Goal: Use online tool/utility: Utilize a website feature to perform a specific function

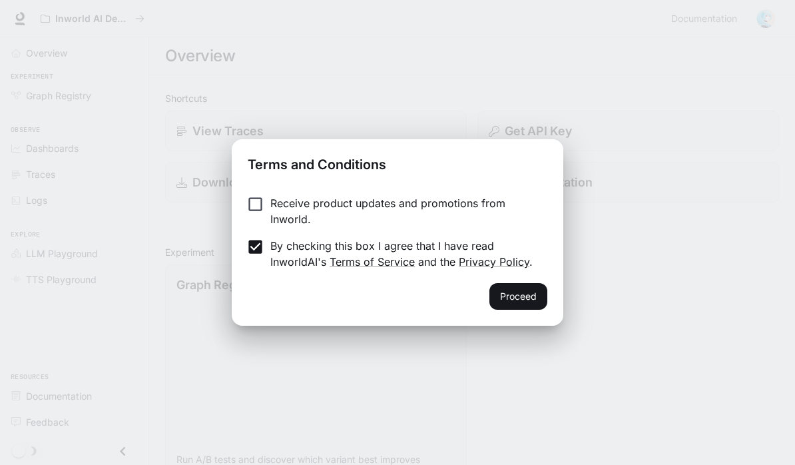
click at [523, 295] on button "Proceed" at bounding box center [518, 296] width 58 height 27
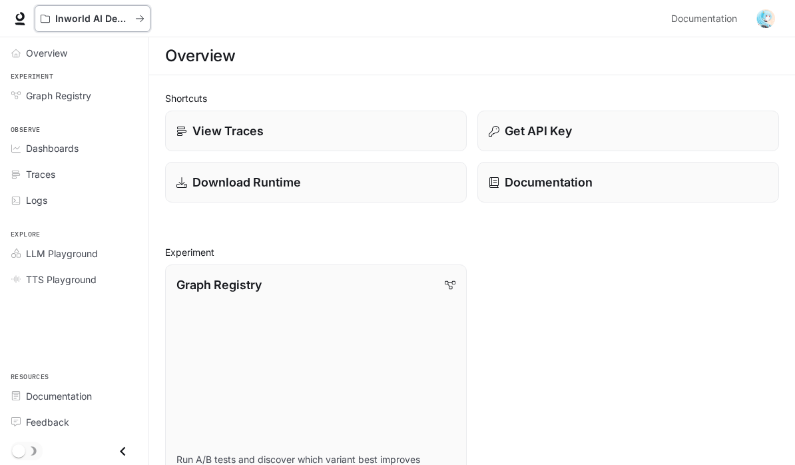
click at [131, 18] on div "Inworld AI Demos" at bounding box center [88, 18] width 95 height 11
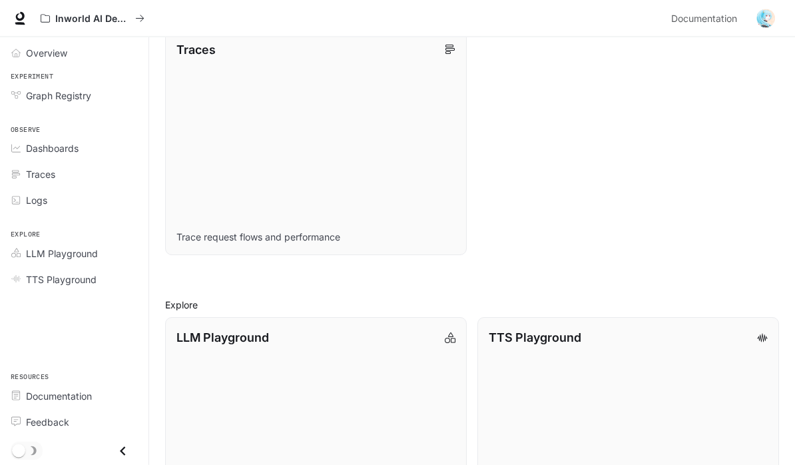
scroll to position [855, 0]
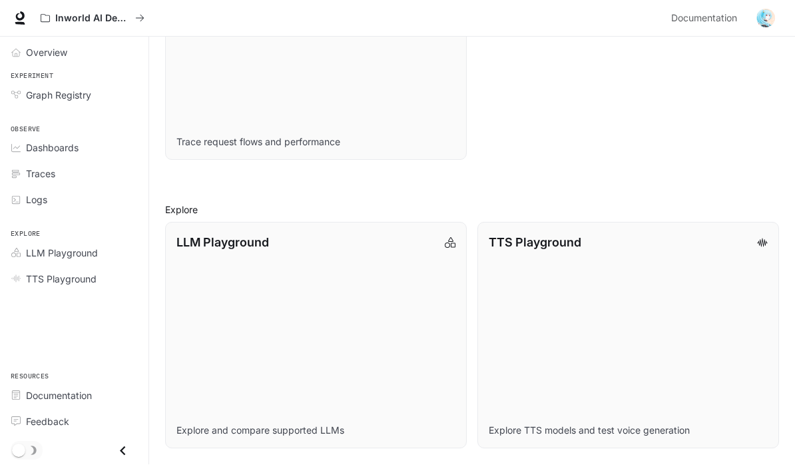
click at [72, 248] on span "LLM Playground" at bounding box center [62, 253] width 72 height 14
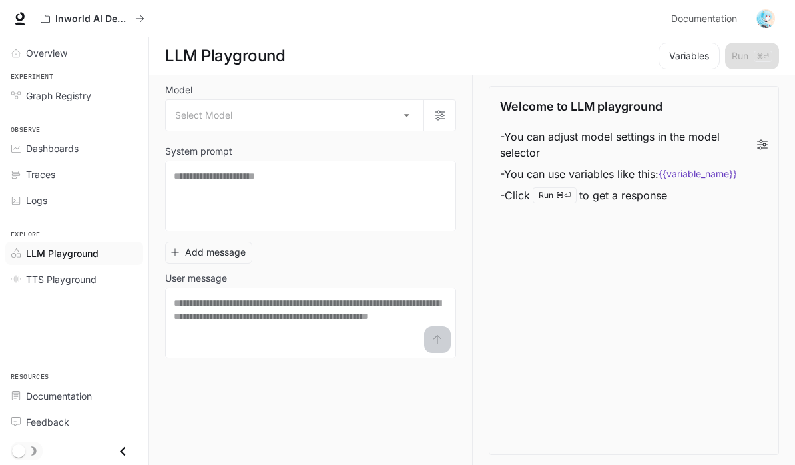
click at [202, 115] on body "Skip to main content Inworld AI Demos Documentation Documentation Portal Overvi…" at bounding box center [397, 233] width 795 height 466
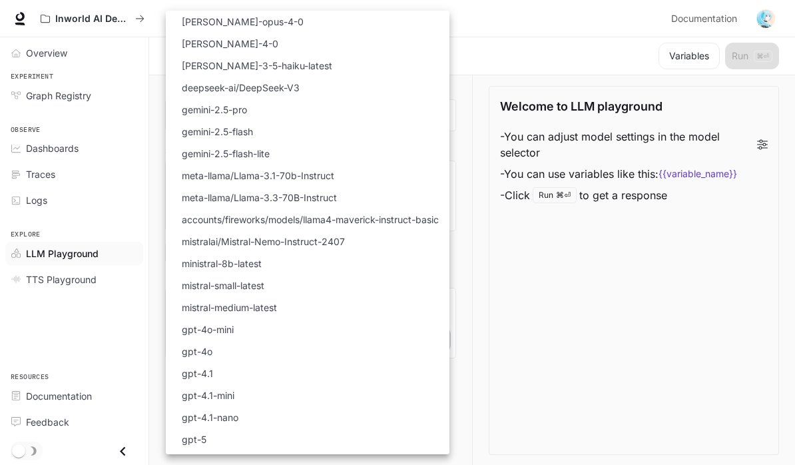
click at [555, 326] on div at bounding box center [397, 232] width 795 height 465
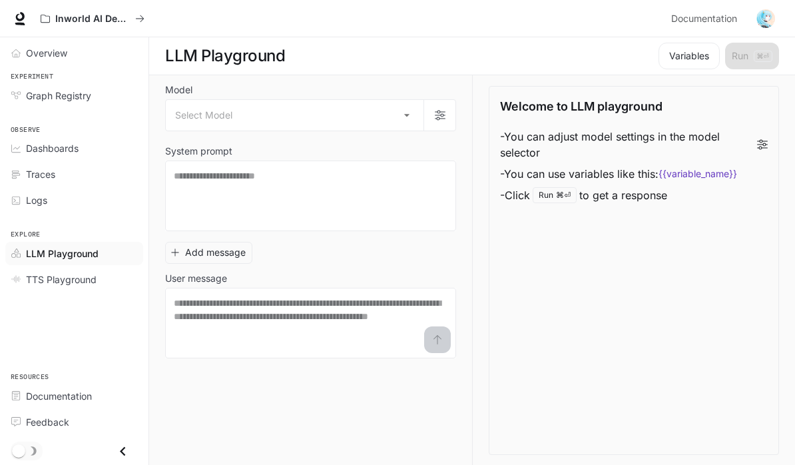
click at [43, 270] on link "TTS Playground" at bounding box center [74, 279] width 138 height 23
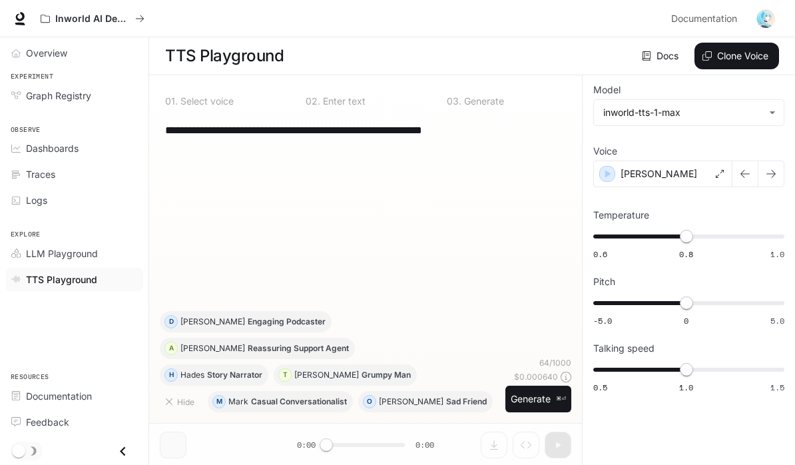
click at [739, 55] on button "Clone Voice" at bounding box center [737, 56] width 85 height 27
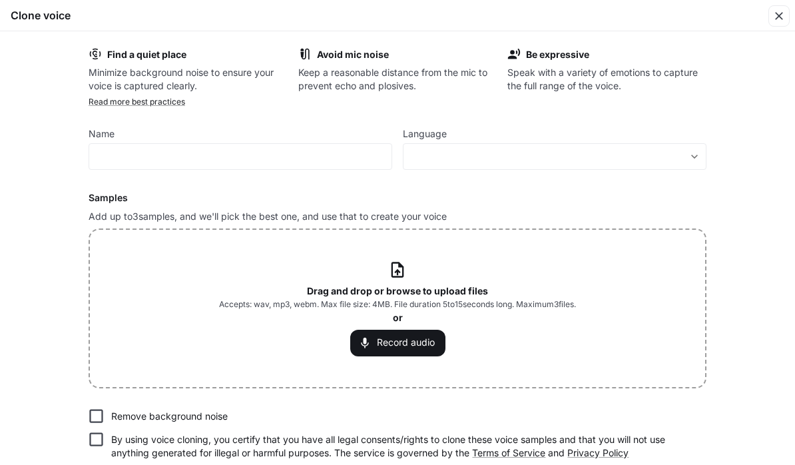
click at [394, 284] on p "Drag and drop or browse to upload files" at bounding box center [397, 290] width 181 height 13
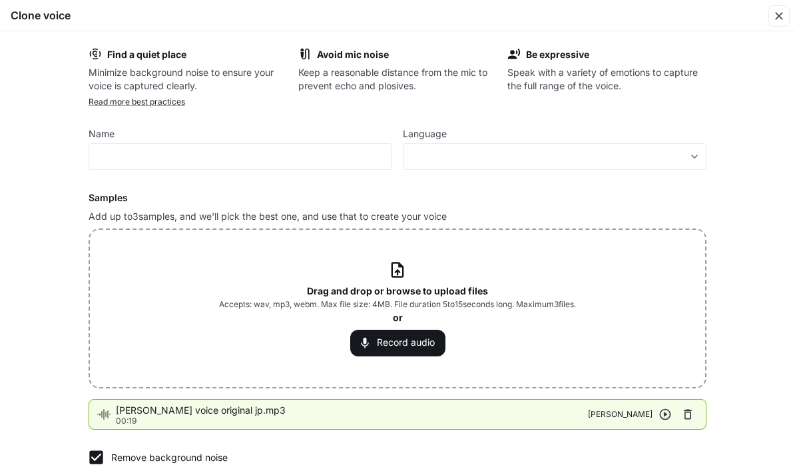
click at [665, 416] on icon "button" at bounding box center [665, 414] width 11 height 11
click at [661, 414] on icon "button" at bounding box center [665, 414] width 13 height 13
click at [115, 156] on input "text" at bounding box center [240, 156] width 302 height 13
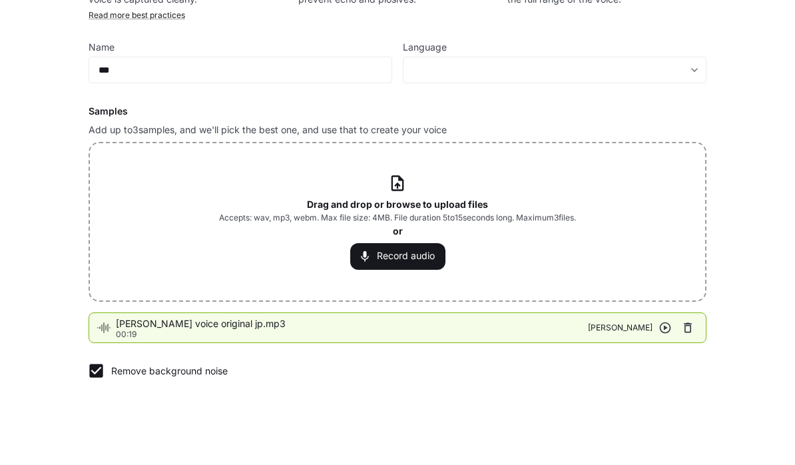
scroll to position [59, 0]
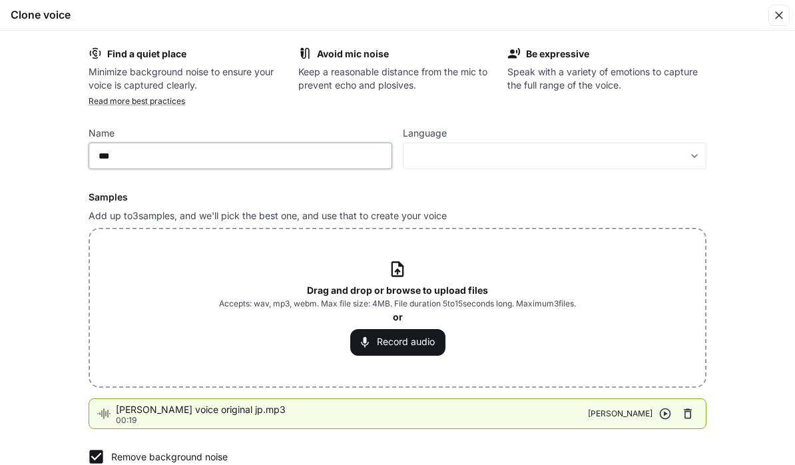
type input "***"
click at [442, 160] on body "**********" at bounding box center [397, 232] width 795 height 466
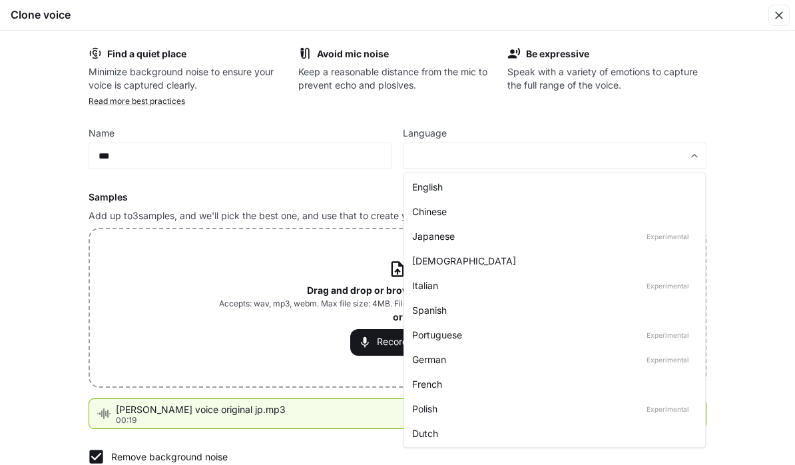
click at [438, 234] on div "Japanese Experimental" at bounding box center [552, 237] width 280 height 14
type input "*****"
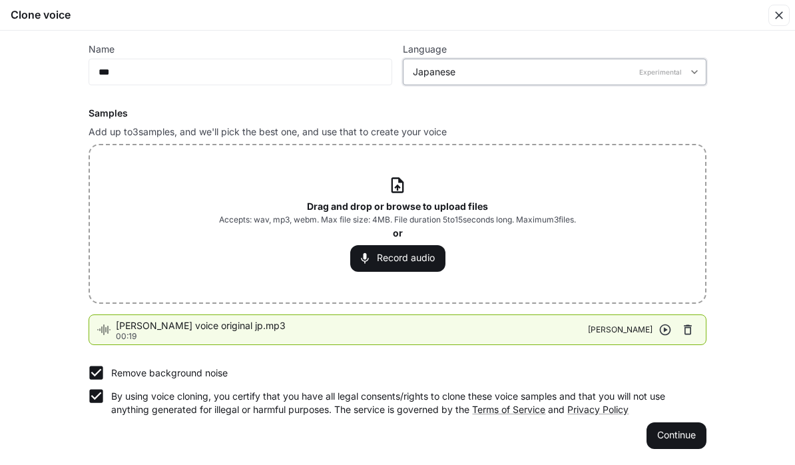
scroll to position [83, 0]
click at [667, 330] on icon "button" at bounding box center [665, 331] width 11 height 11
click at [665, 328] on icon "button" at bounding box center [665, 331] width 11 height 11
click at [679, 440] on button "Continue" at bounding box center [677, 437] width 60 height 27
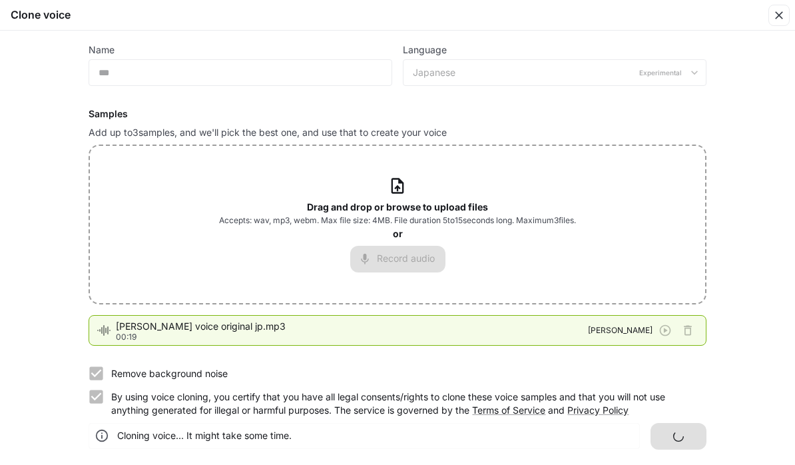
scroll to position [0, 0]
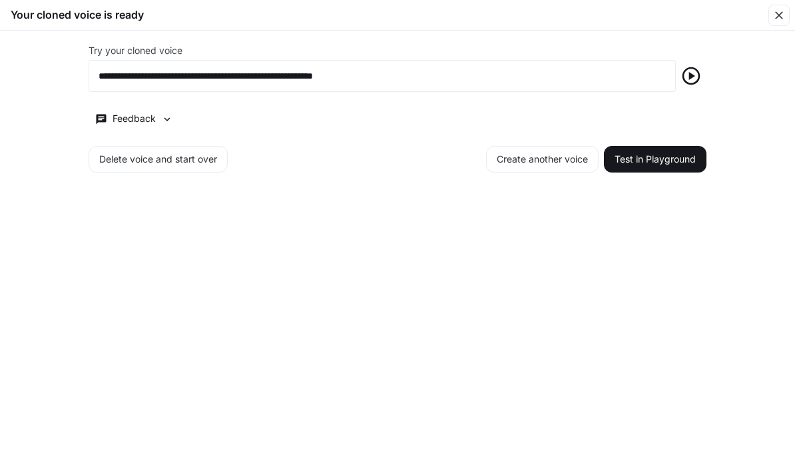
click at [700, 82] on icon "button" at bounding box center [691, 76] width 21 height 21
click at [145, 70] on input "**********" at bounding box center [382, 76] width 586 height 13
click at [44, 84] on div "**********" at bounding box center [397, 248] width 795 height 434
click at [695, 81] on icon "button" at bounding box center [691, 76] width 21 height 21
click at [141, 157] on button "Delete voice and start over" at bounding box center [158, 160] width 139 height 27
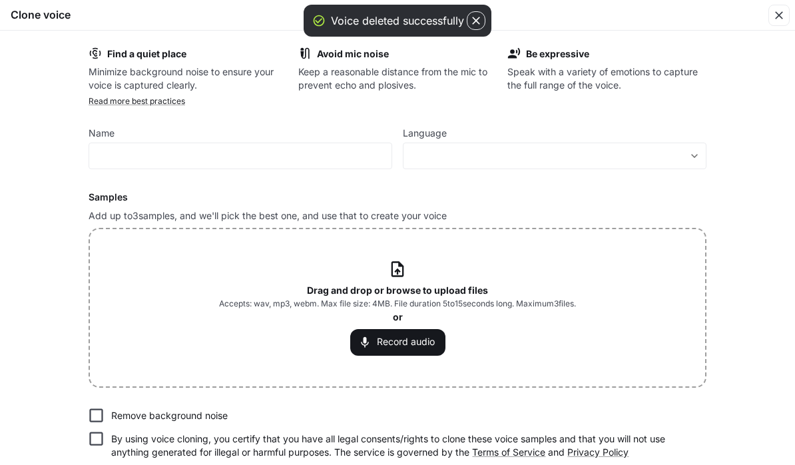
click at [394, 285] on b "Drag and drop or browse to upload files" at bounding box center [397, 290] width 181 height 11
click at [399, 270] on icon at bounding box center [398, 269] width 12 height 15
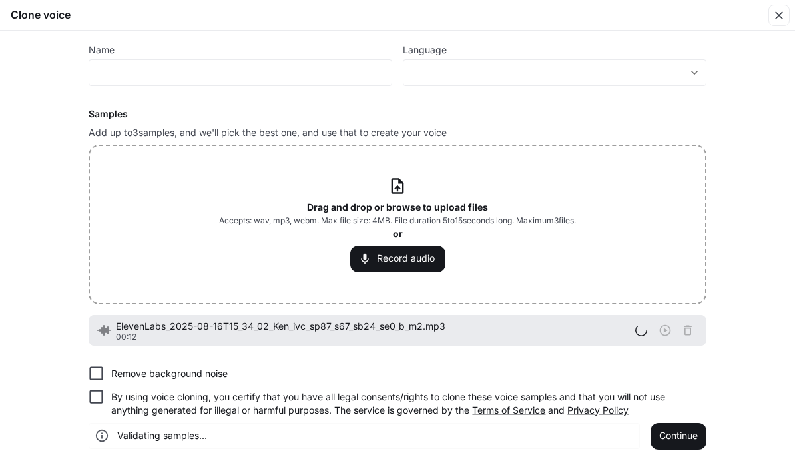
scroll to position [83, 0]
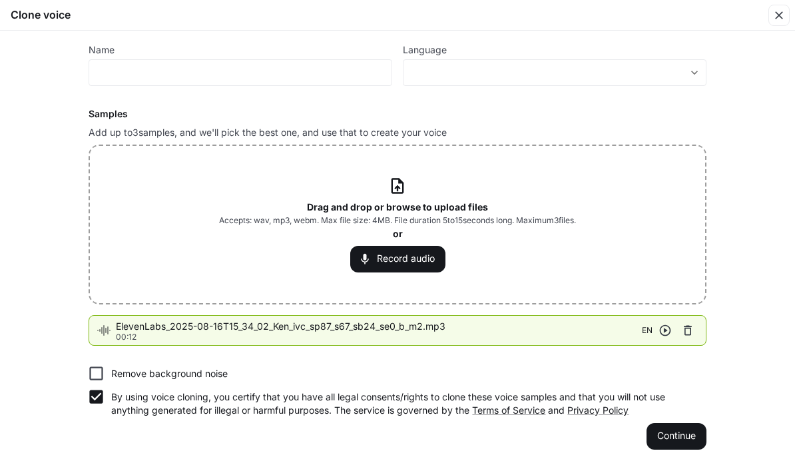
click at [662, 332] on icon "button" at bounding box center [665, 330] width 13 height 13
click at [100, 67] on input "text" at bounding box center [240, 73] width 302 height 13
type input "***"
click at [427, 75] on body "**********" at bounding box center [397, 232] width 795 height 466
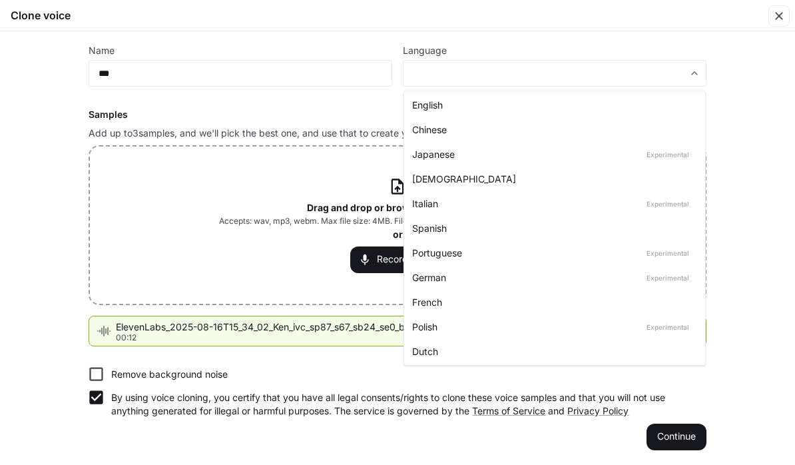
click at [420, 109] on div "English" at bounding box center [552, 105] width 280 height 14
type input "*****"
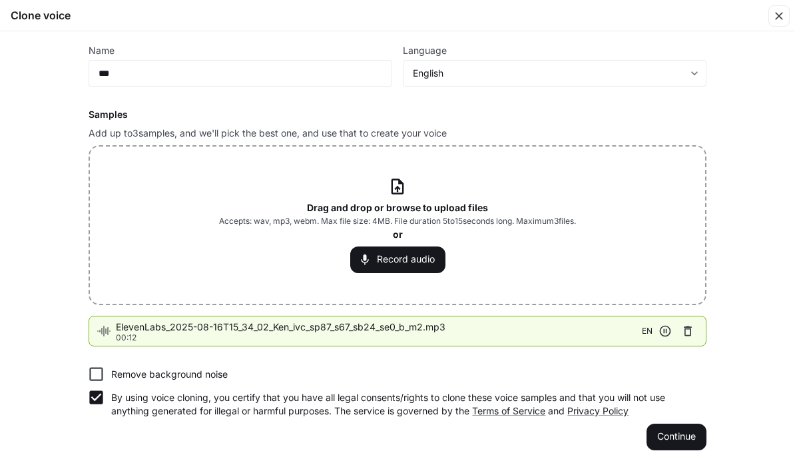
click at [666, 432] on button "Continue" at bounding box center [677, 437] width 60 height 27
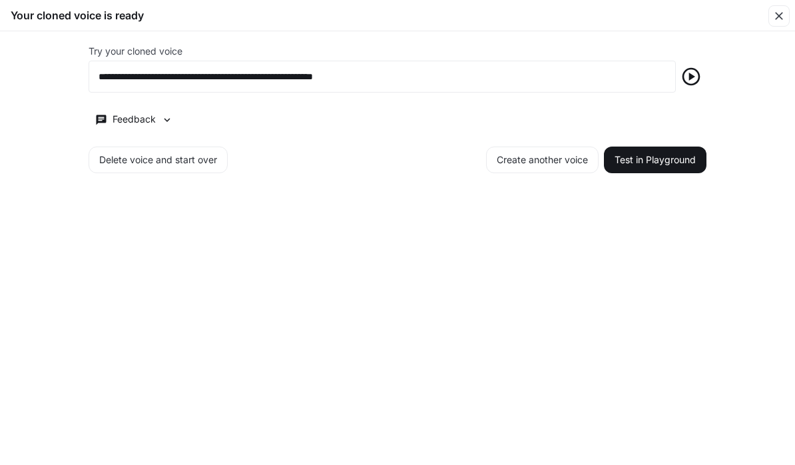
scroll to position [0, 0]
click at [689, 77] on icon "button" at bounding box center [691, 76] width 21 height 21
click at [658, 165] on button "Test in Playground" at bounding box center [655, 160] width 103 height 27
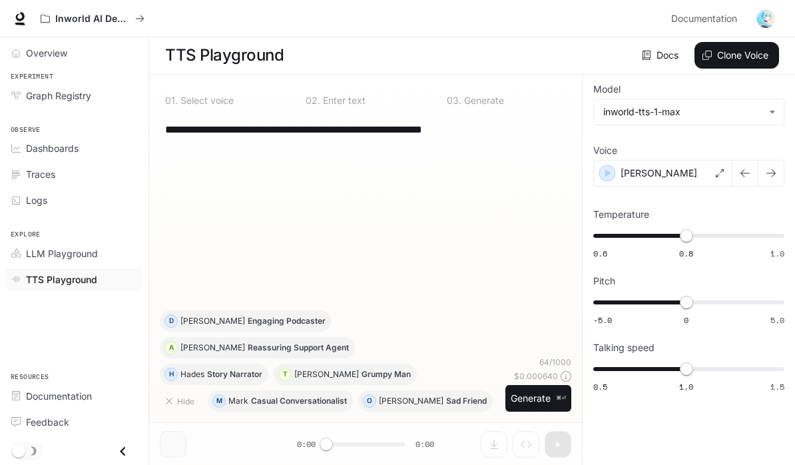
click at [659, 49] on body "**********" at bounding box center [397, 232] width 795 height 466
click at [661, 47] on div at bounding box center [397, 232] width 795 height 465
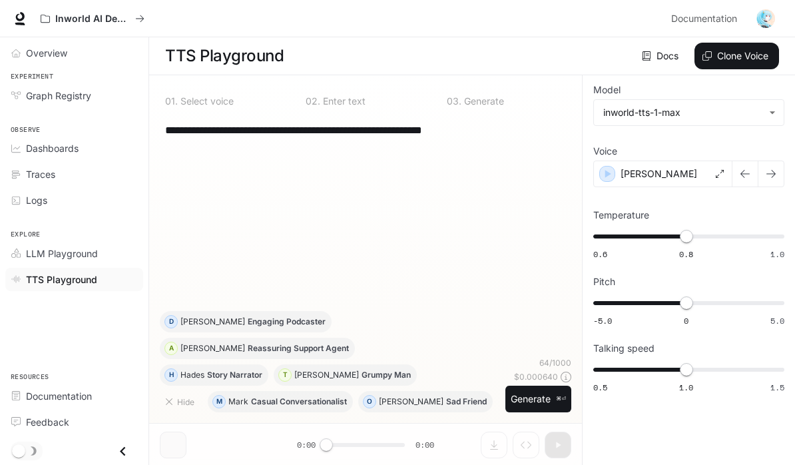
click at [515, 128] on textarea "**********" at bounding box center [365, 130] width 401 height 15
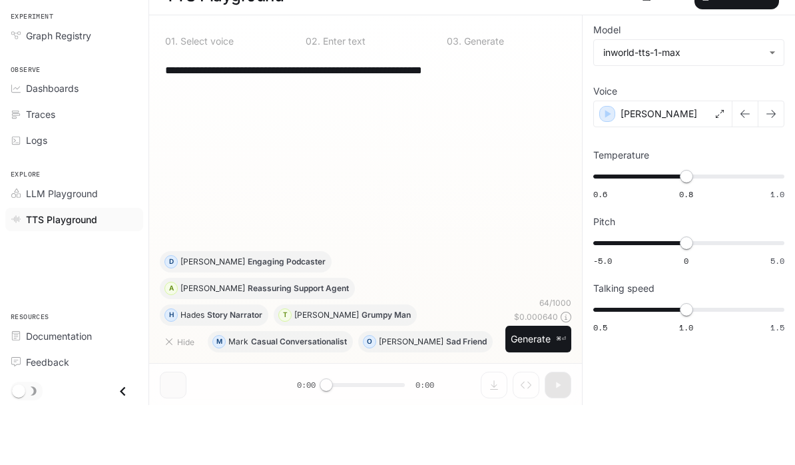
scroll to position [59, 0]
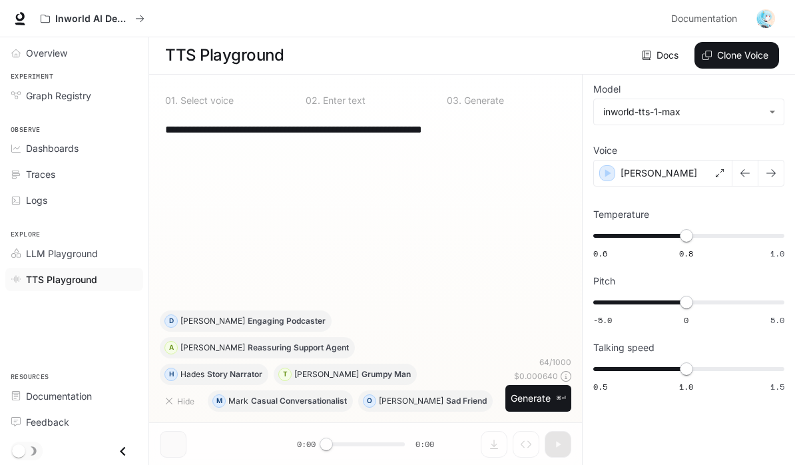
click at [514, 122] on textarea "**********" at bounding box center [365, 129] width 401 height 15
paste textarea
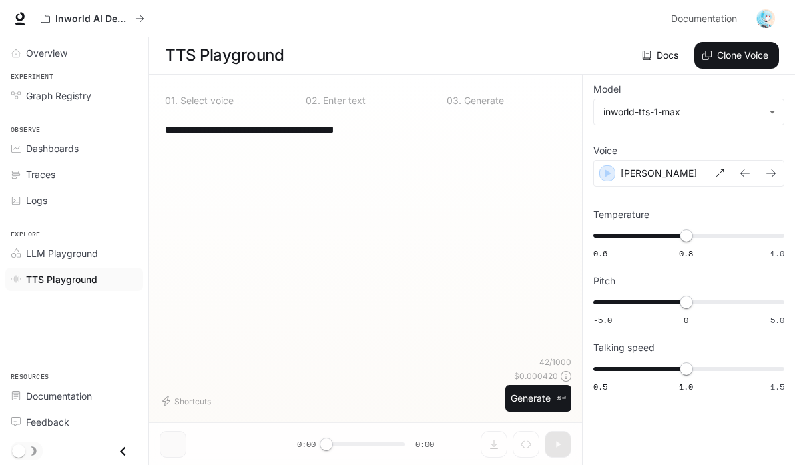
type textarea "**********"
click at [527, 402] on button "Generate ⌘⏎" at bounding box center [538, 398] width 66 height 27
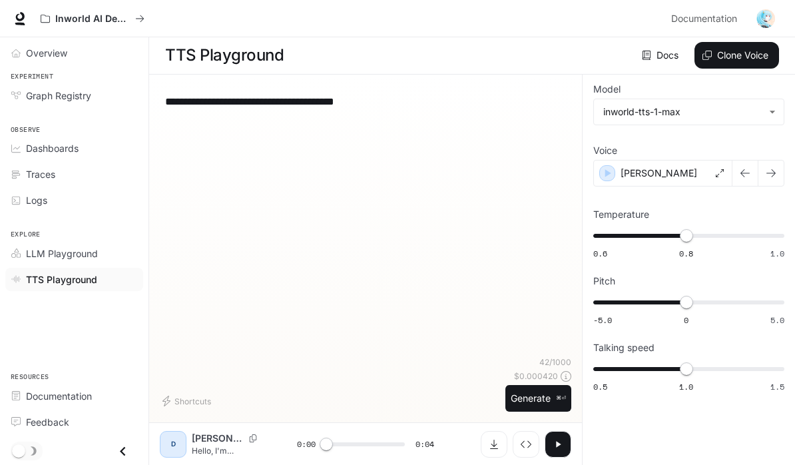
click at [561, 444] on icon "button" at bounding box center [558, 444] width 11 height 11
type input "*"
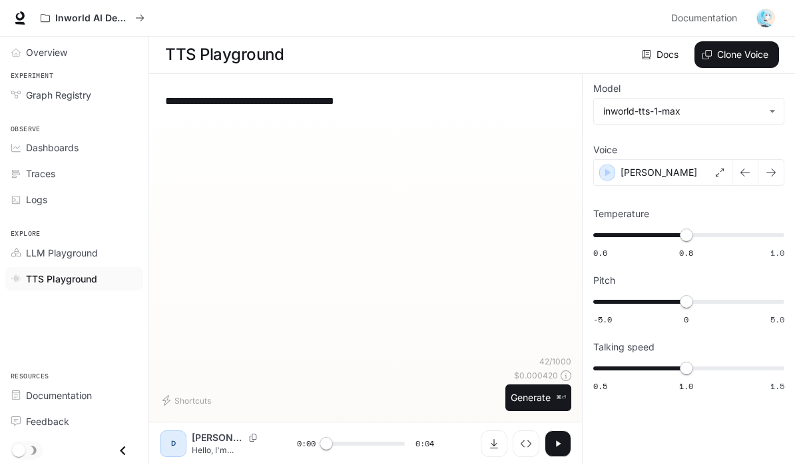
scroll to position [0, 0]
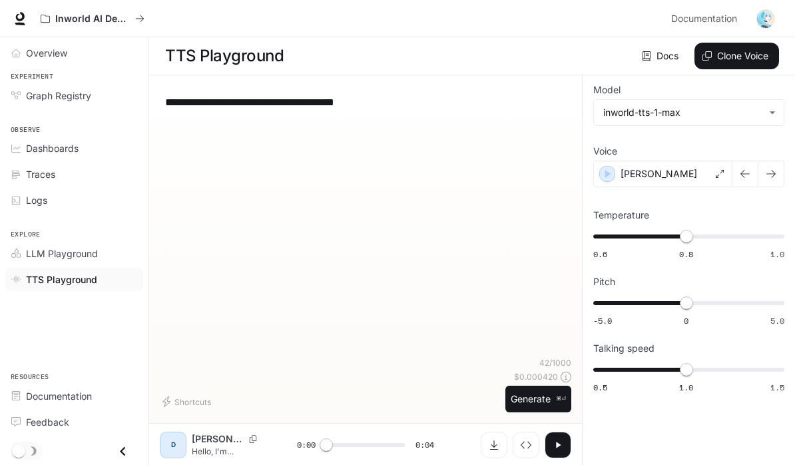
click at [655, 59] on link "Docs" at bounding box center [661, 56] width 45 height 27
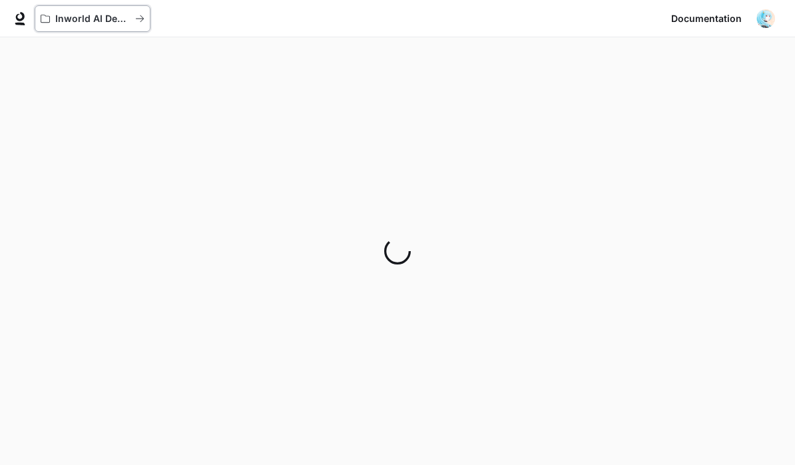
click at [71, 16] on p "Inworld AI Demos" at bounding box center [92, 18] width 75 height 11
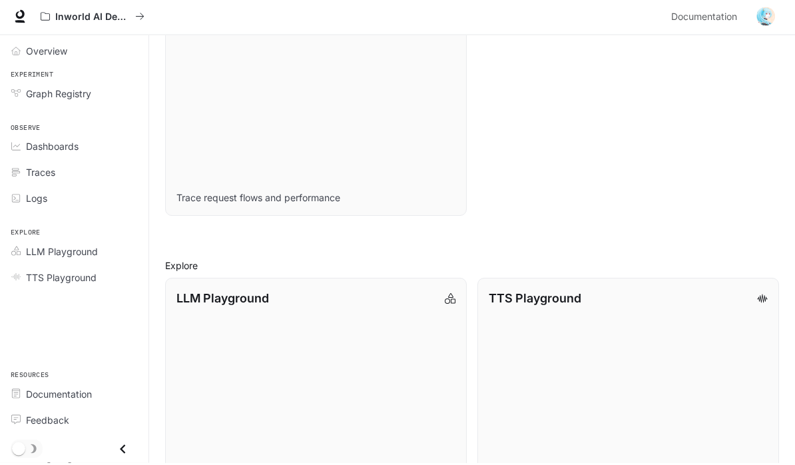
scroll to position [797, 0]
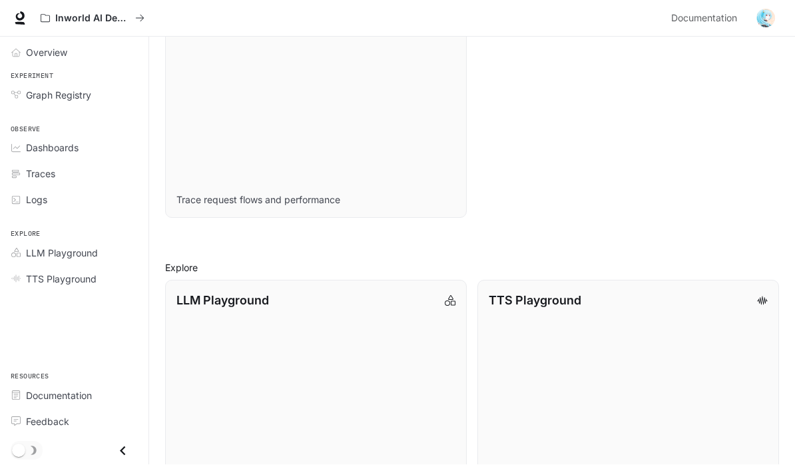
click at [217, 358] on link "LLM Playground Explore and compare supported LLMs" at bounding box center [316, 393] width 302 height 226
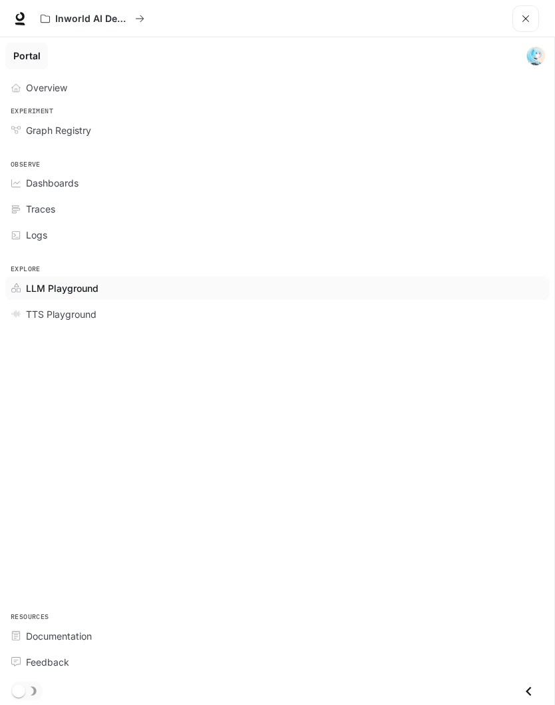
click at [532, 65] on img "main menu drawer" at bounding box center [536, 56] width 19 height 19
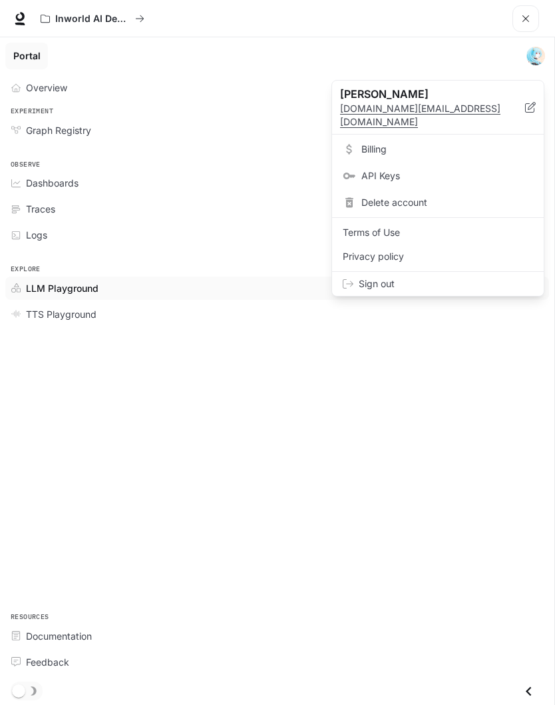
click at [47, 129] on div at bounding box center [277, 352] width 555 height 705
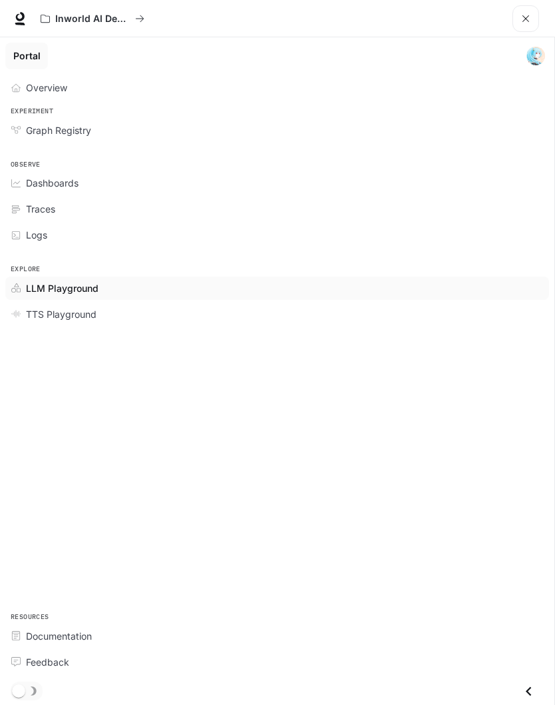
click at [58, 133] on span "Graph Registry" at bounding box center [58, 130] width 65 height 14
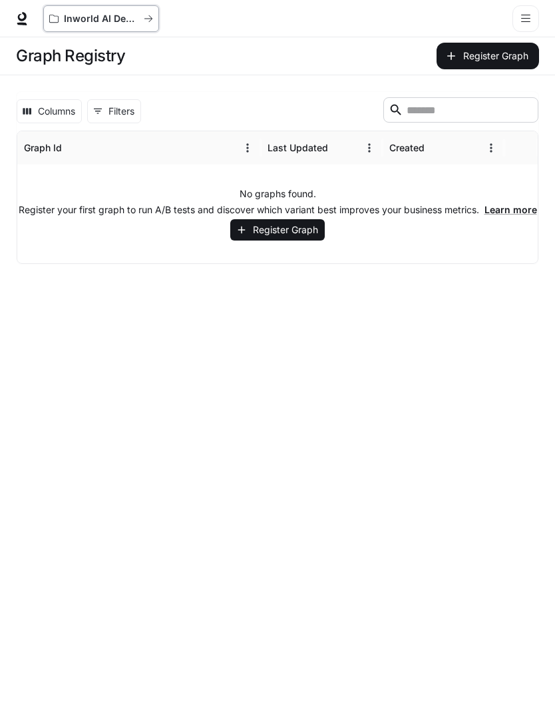
click at [50, 21] on icon "All workspaces" at bounding box center [53, 18] width 9 height 9
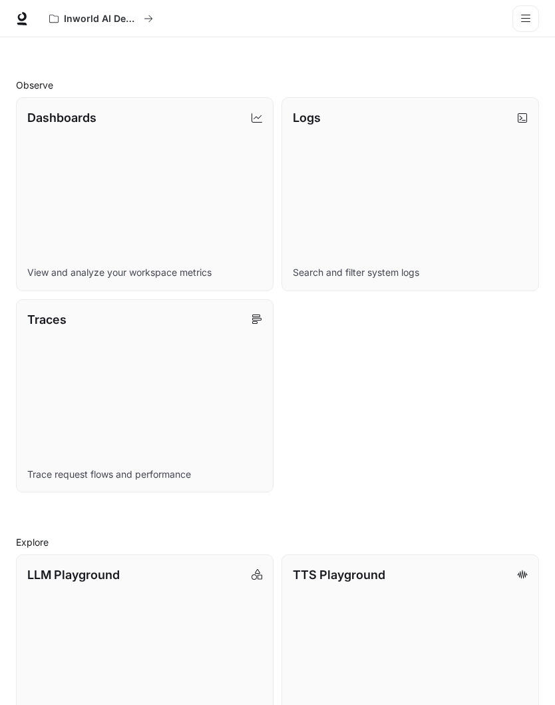
scroll to position [420, 0]
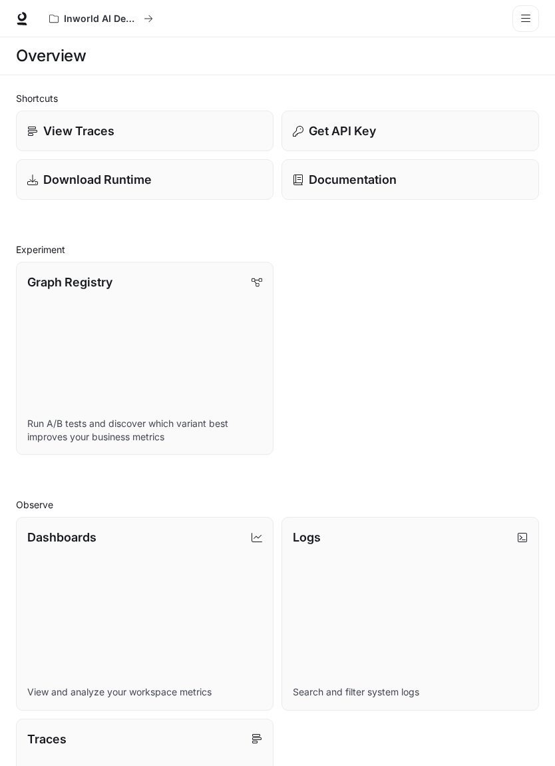
click at [524, 25] on button "open drawer" at bounding box center [526, 18] width 27 height 27
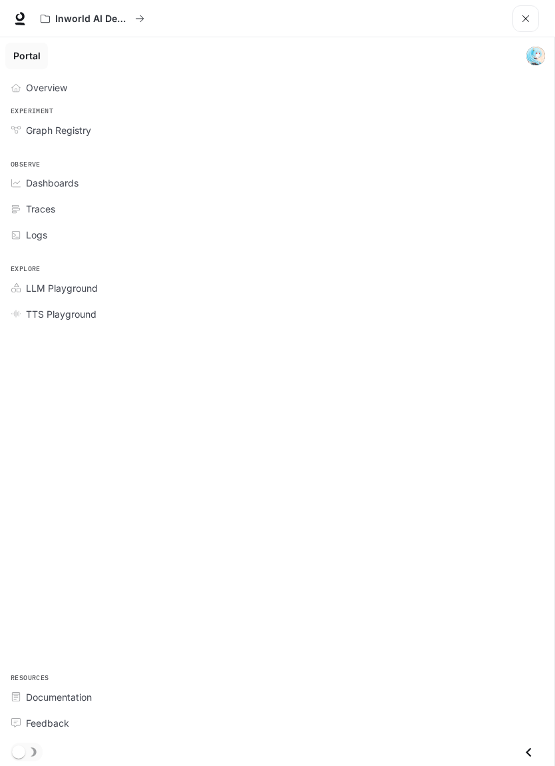
click at [519, 19] on button "open drawer" at bounding box center [526, 18] width 27 height 27
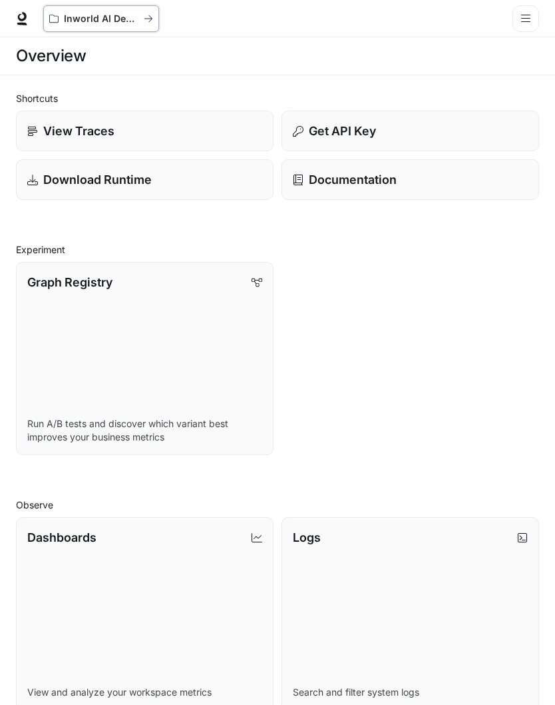
click at [107, 20] on p "Inworld AI Demos" at bounding box center [101, 18] width 75 height 11
click at [21, 14] on icon at bounding box center [21, 18] width 13 height 13
click at [330, 135] on p "Get API Key" at bounding box center [342, 131] width 67 height 18
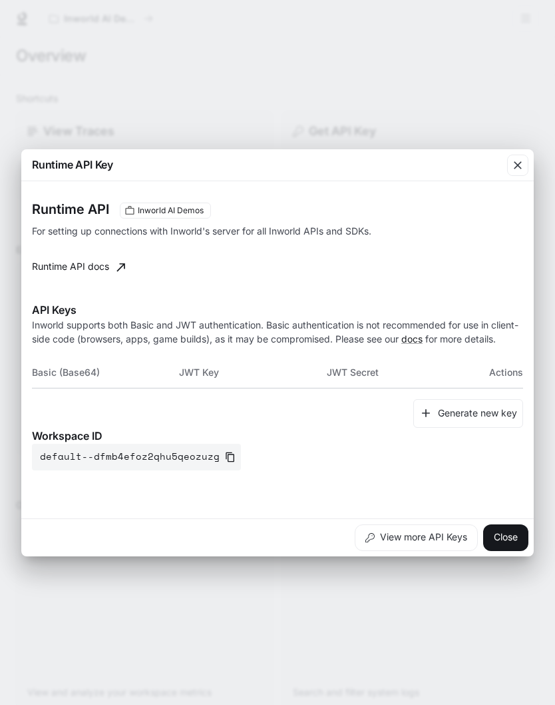
click at [521, 164] on icon "button" at bounding box center [517, 164] width 13 height 13
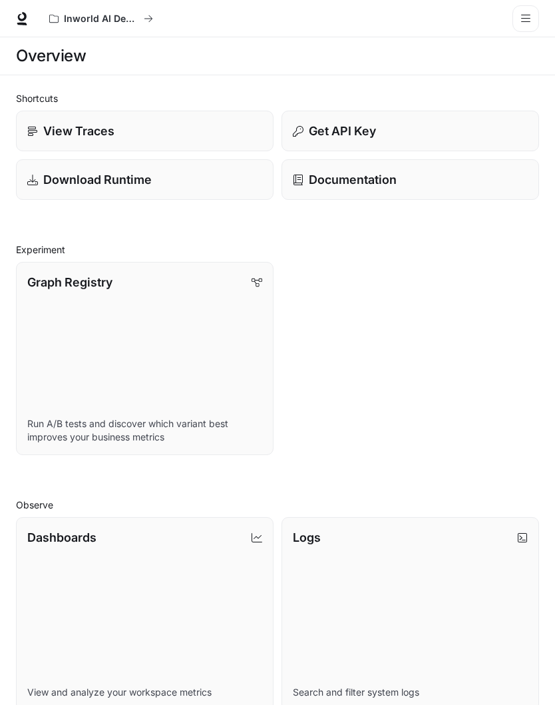
click at [69, 121] on link "View Traces" at bounding box center [145, 131] width 258 height 41
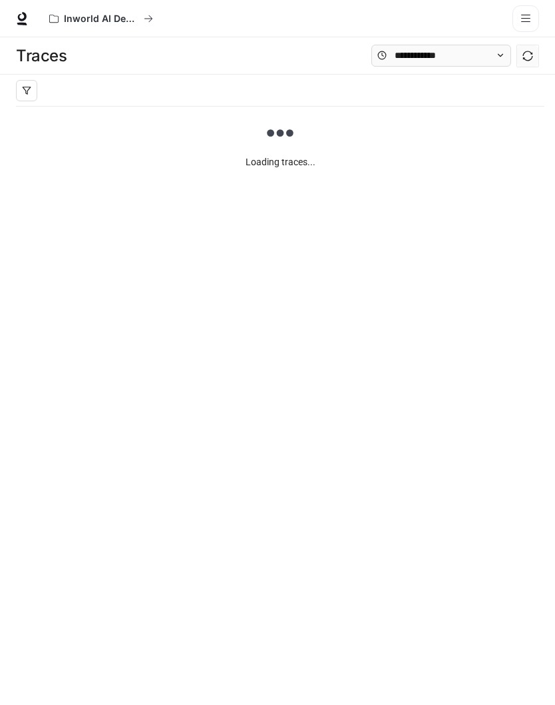
click at [527, 13] on icon "open drawer" at bounding box center [526, 18] width 11 height 11
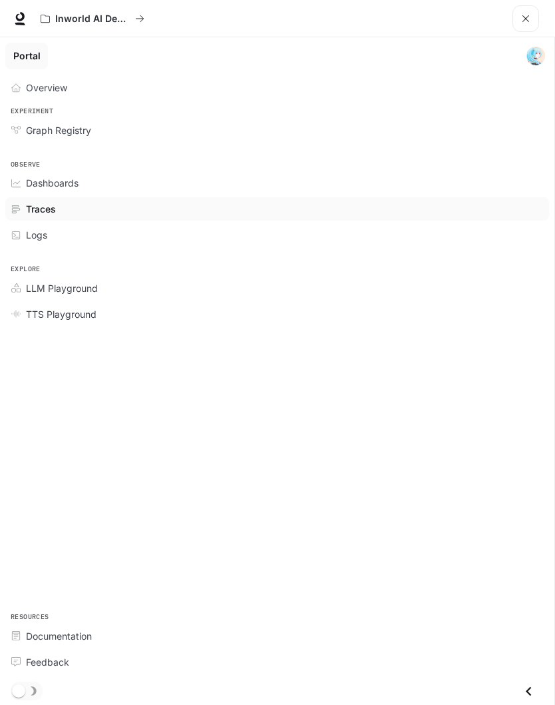
click at [43, 79] on link "Overview" at bounding box center [277, 87] width 544 height 23
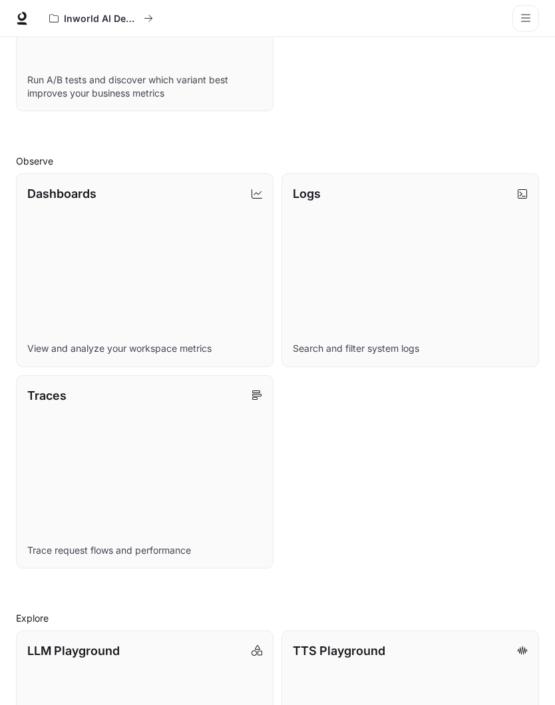
scroll to position [352, 0]
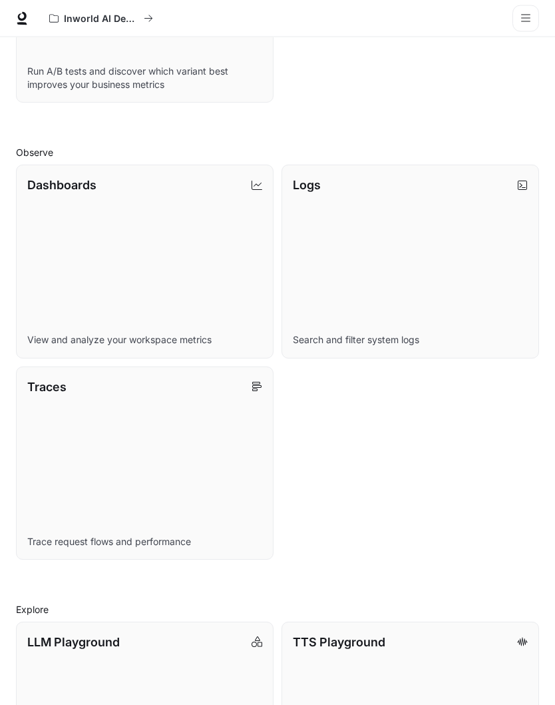
click at [63, 256] on link "Dashboards View and analyze your workspace metrics" at bounding box center [145, 261] width 258 height 193
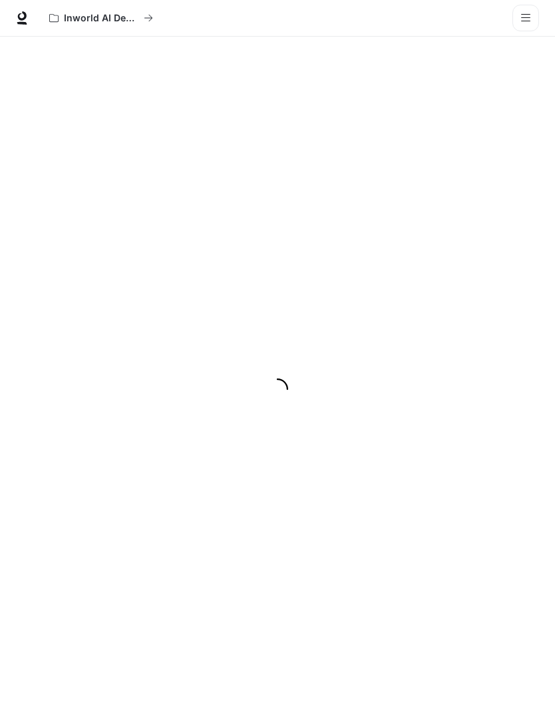
scroll to position [1, 0]
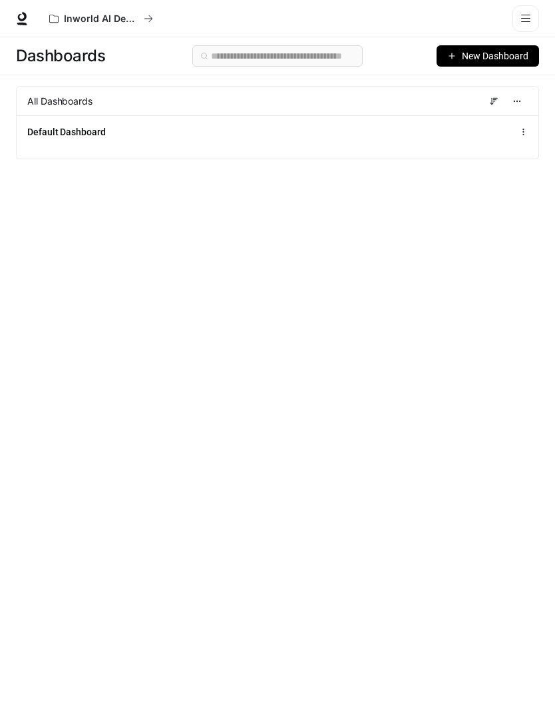
click at [452, 59] on icon "button" at bounding box center [452, 55] width 9 height 9
click at [50, 156] on div "Default Dashboard" at bounding box center [278, 136] width 522 height 43
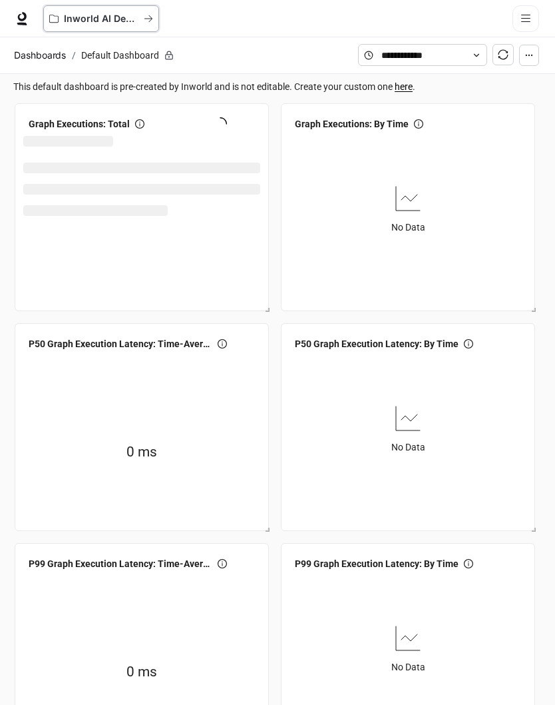
click at [67, 15] on p "Inworld AI Demos" at bounding box center [101, 18] width 75 height 11
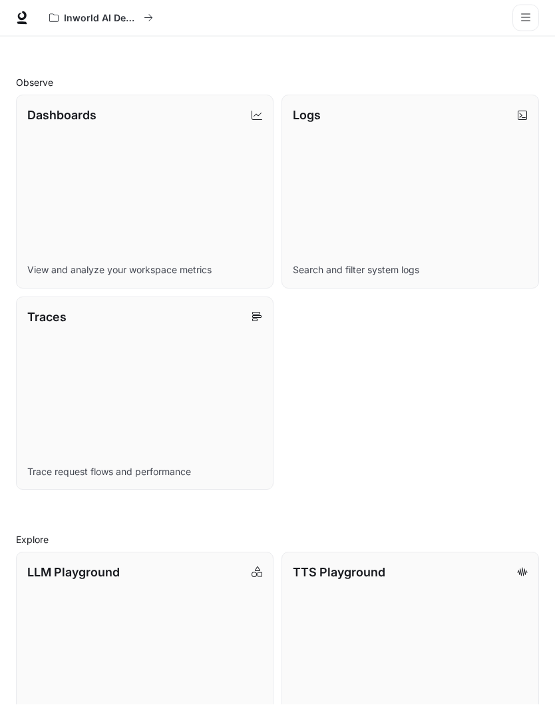
scroll to position [420, 0]
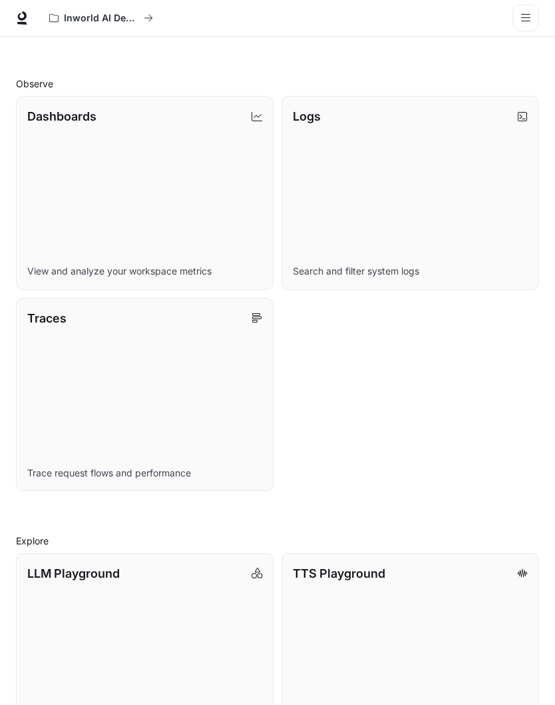
click at [113, 621] on link "LLM Playground Explore and compare supported LLMs" at bounding box center [145, 649] width 258 height 193
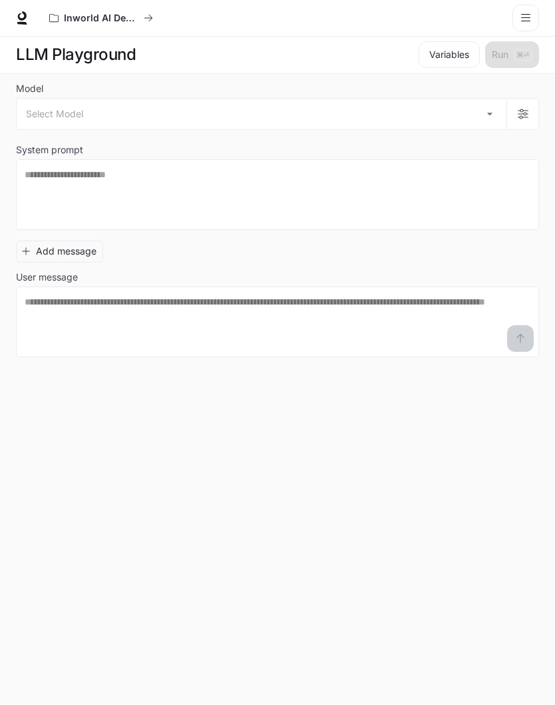
scroll to position [59, 0]
click at [78, 53] on body "Skip to main content Inworld AI Demos Documentation Documentation Portal Overvi…" at bounding box center [277, 351] width 555 height 705
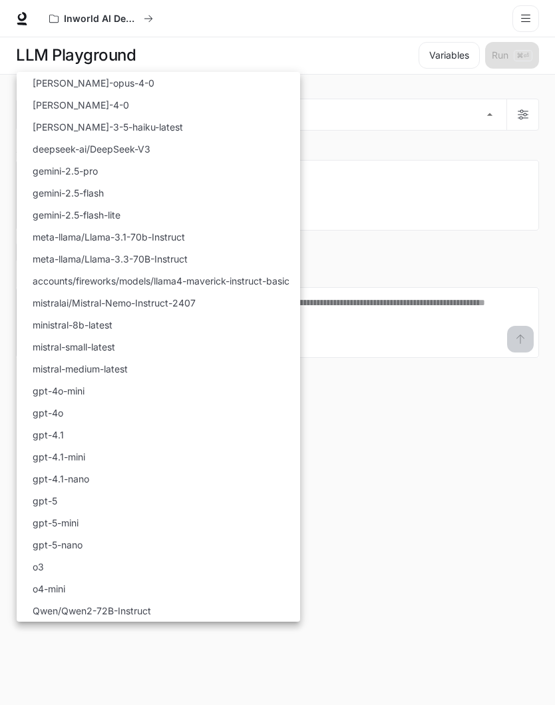
click at [38, 503] on p "gpt-5" at bounding box center [45, 500] width 25 height 14
type input "*****"
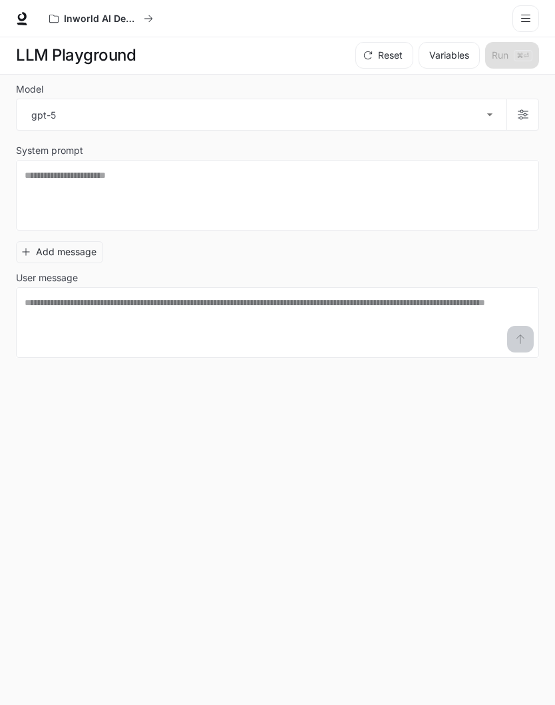
click at [35, 241] on button "Add message" at bounding box center [59, 252] width 87 height 22
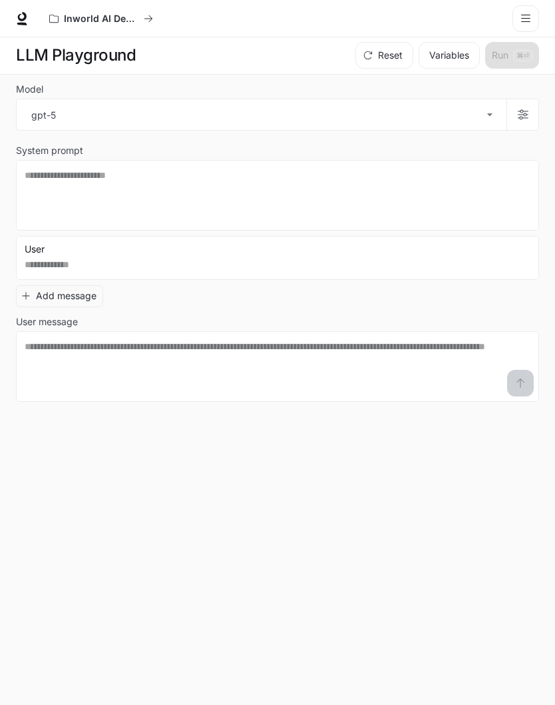
click at [65, 360] on div "Model gpt-5 ***** ​ System prompt * ​ User * ​ Add message User message * ​" at bounding box center [277, 390] width 523 height 630
click at [28, 238] on button "User" at bounding box center [41, 248] width 40 height 21
click at [166, 248] on div at bounding box center [277, 352] width 555 height 705
click at [59, 285] on button "Add message" at bounding box center [59, 296] width 87 height 22
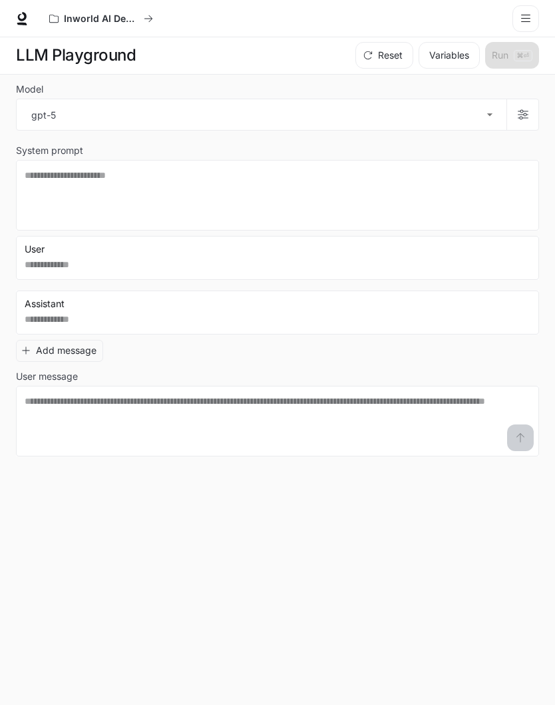
click at [75, 340] on button "Add message" at bounding box center [59, 351] width 87 height 22
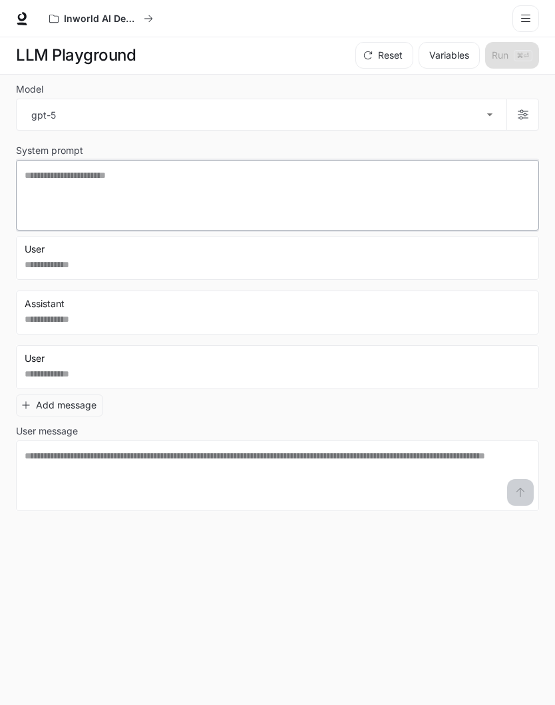
click at [51, 168] on textarea at bounding box center [278, 194] width 506 height 53
click at [181, 364] on div "User * ​ Assistant * ​ User * ​ Add message User message * ​" at bounding box center [277, 373] width 523 height 275
click at [54, 168] on textarea at bounding box center [278, 194] width 506 height 53
click at [493, 59] on body "Skip to main content Inworld AI Demos Documentation Documentation Portal Overvi…" at bounding box center [277, 351] width 555 height 705
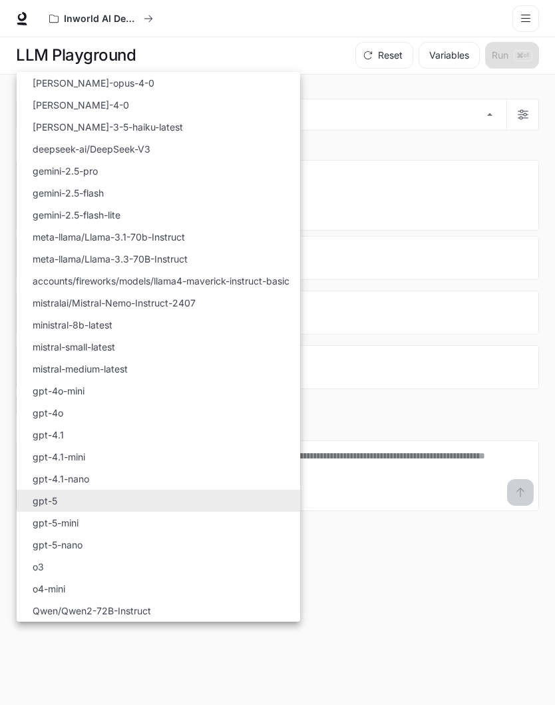
click at [375, 469] on div at bounding box center [277, 352] width 555 height 705
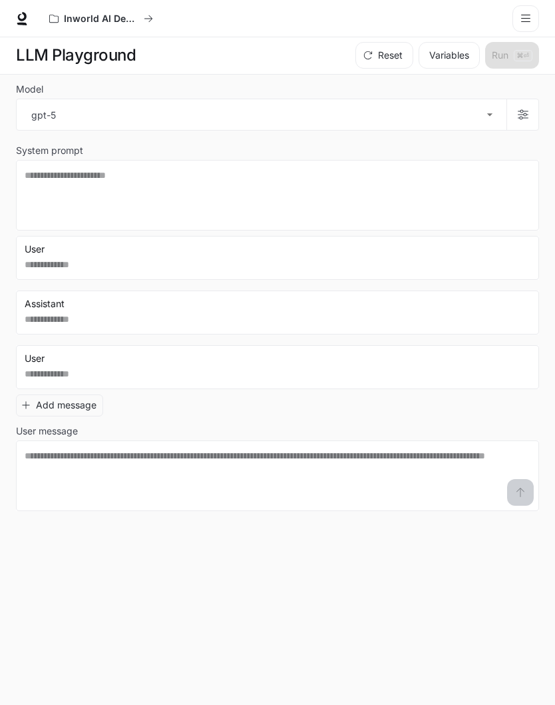
click at [523, 16] on icon "open drawer" at bounding box center [526, 18] width 11 height 11
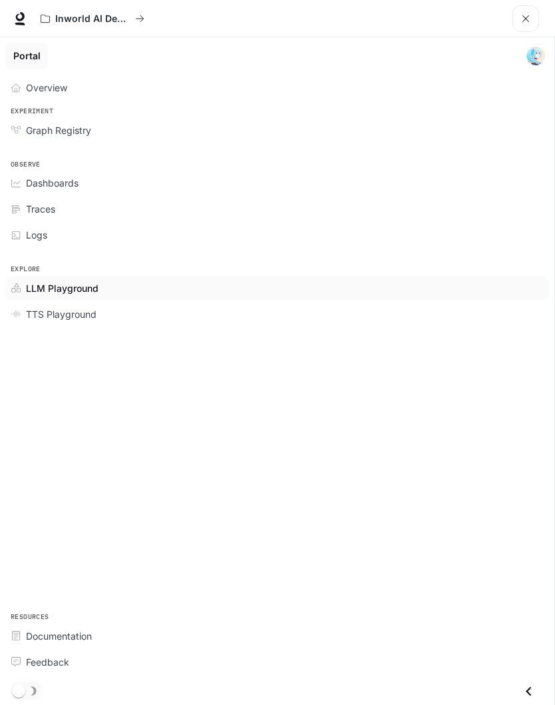
click at [74, 296] on link "LLM Playground" at bounding box center [277, 287] width 544 height 23
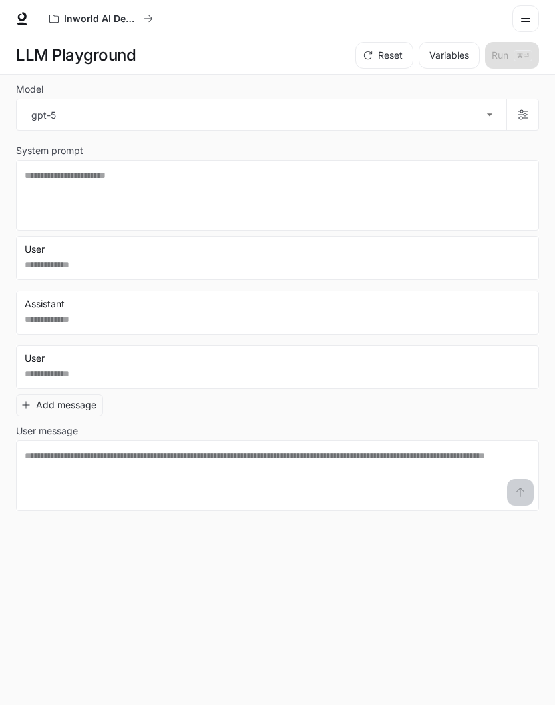
click at [522, 25] on button "open drawer" at bounding box center [526, 18] width 27 height 27
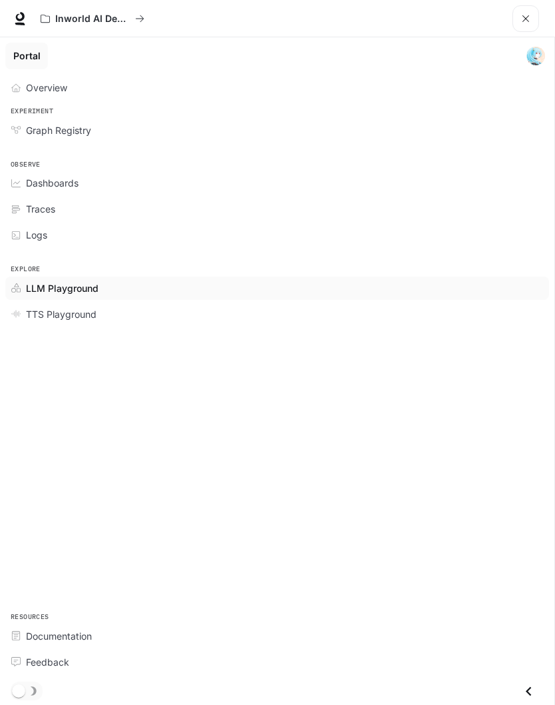
click at [53, 312] on span "TTS Playground" at bounding box center [61, 314] width 71 height 14
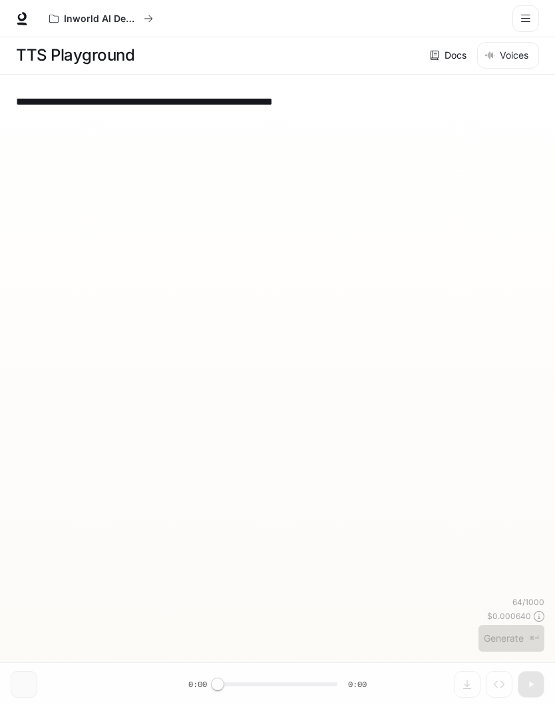
scroll to position [58, 0]
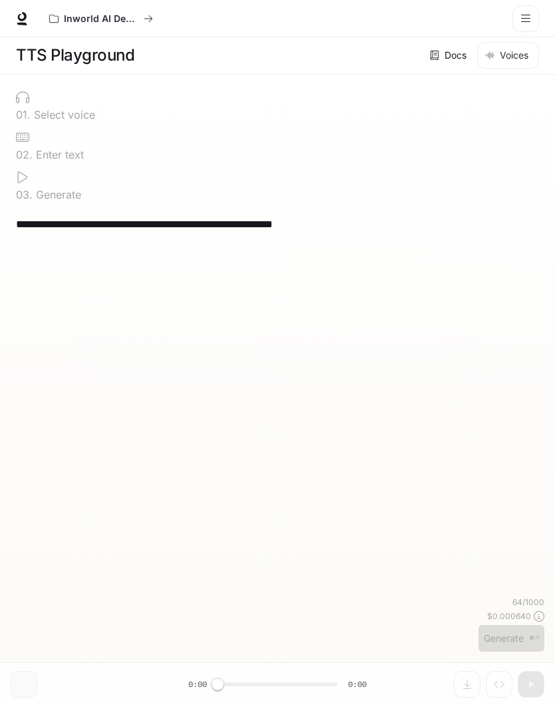
type textarea "**********"
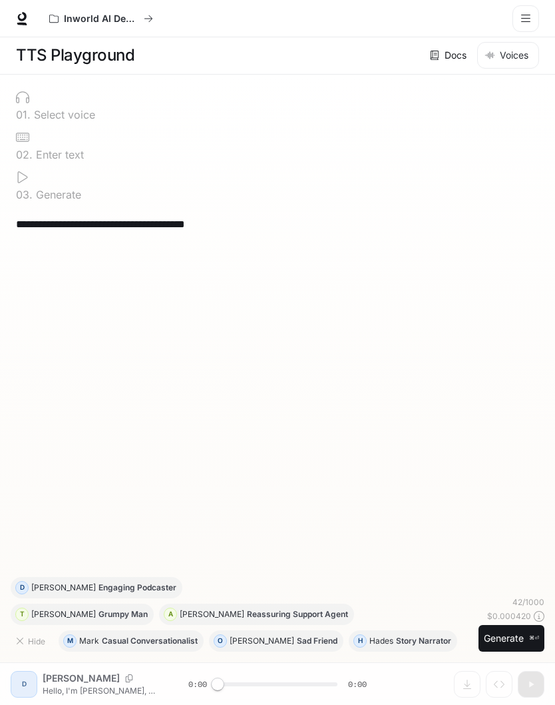
click at [20, 16] on icon at bounding box center [21, 18] width 13 height 13
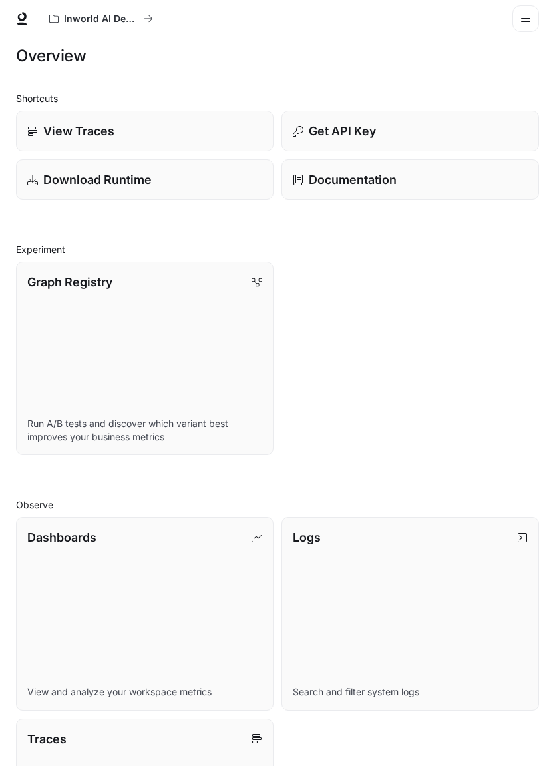
click at [523, 28] on button "open drawer" at bounding box center [526, 18] width 27 height 27
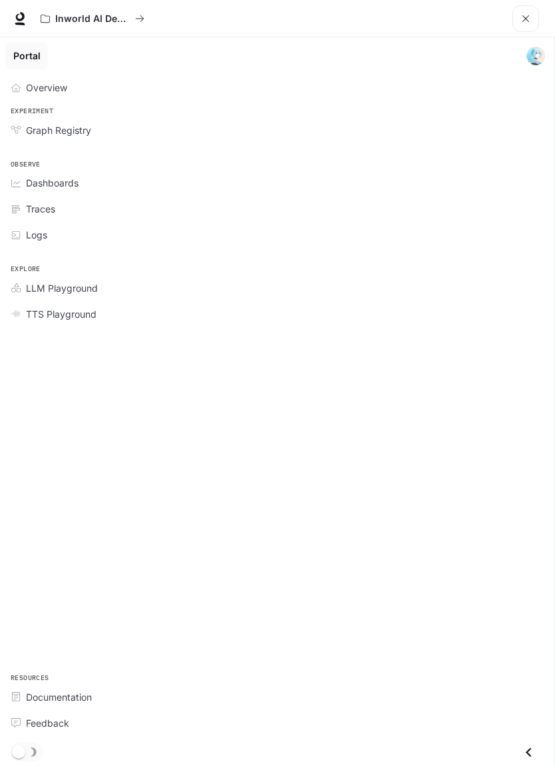
click at [534, 17] on button "open drawer" at bounding box center [526, 18] width 27 height 27
